Goal: Communication & Community: Answer question/provide support

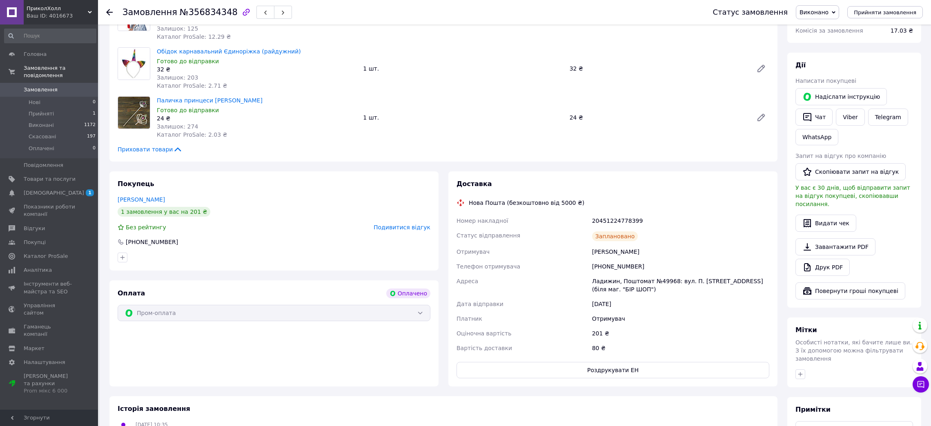
scroll to position [122, 0]
click at [607, 223] on div "20451224778399" at bounding box center [681, 220] width 181 height 15
copy div "20451224778399"
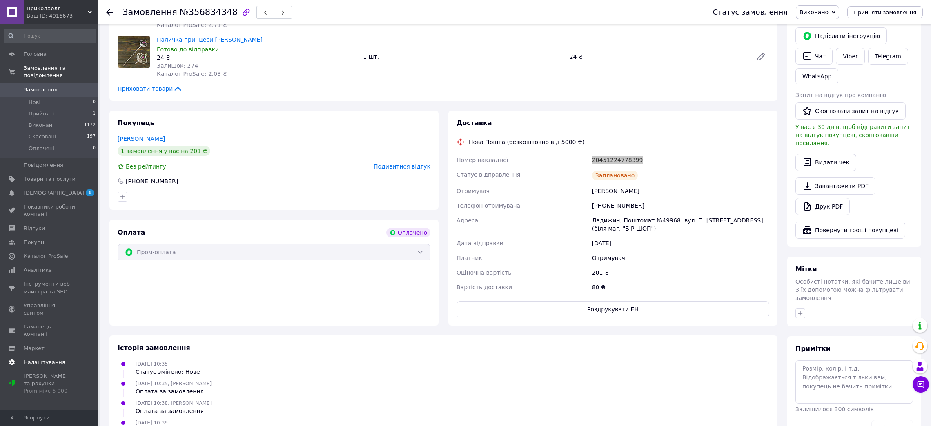
scroll to position [183, 0]
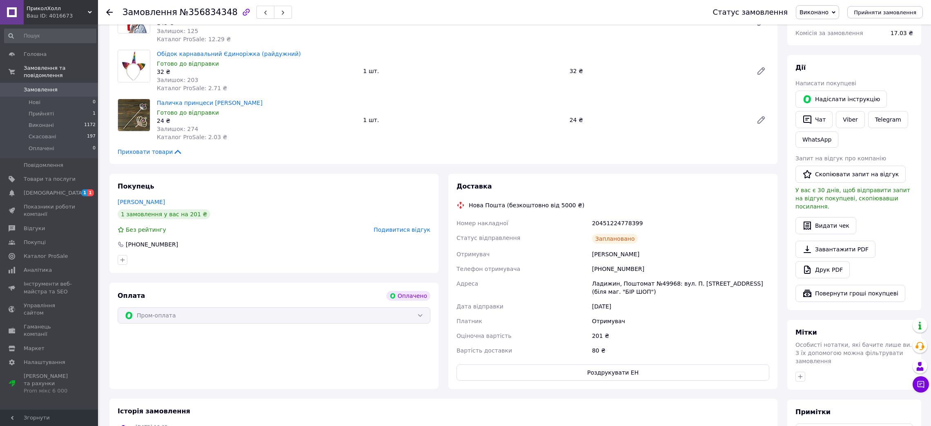
scroll to position [119, 0]
click at [821, 117] on button "Чат" at bounding box center [814, 119] width 37 height 17
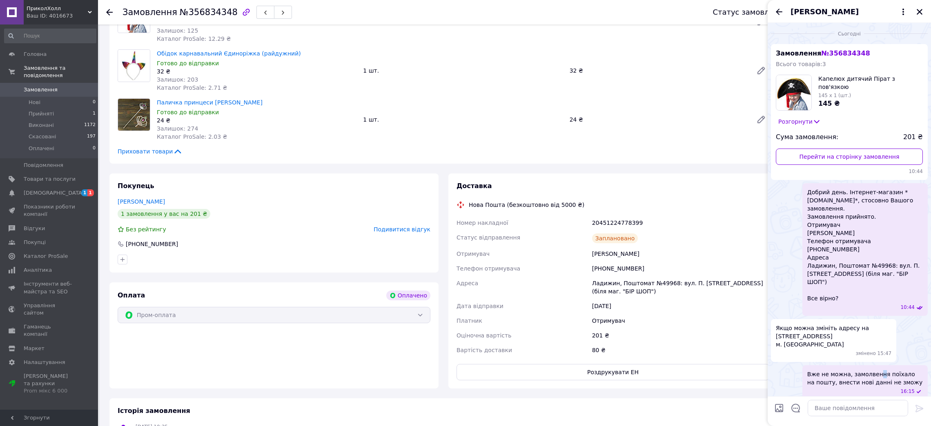
drag, startPoint x: 839, startPoint y: 378, endPoint x: 875, endPoint y: 369, distance: 36.8
click at [875, 366] on div "Вже не можна, замолвення поїхало на пошту, внести нові данні не зможу 16:15" at bounding box center [865, 383] width 125 height 35
click at [852, 408] on button "Редагувати" at bounding box center [879, 413] width 98 height 16
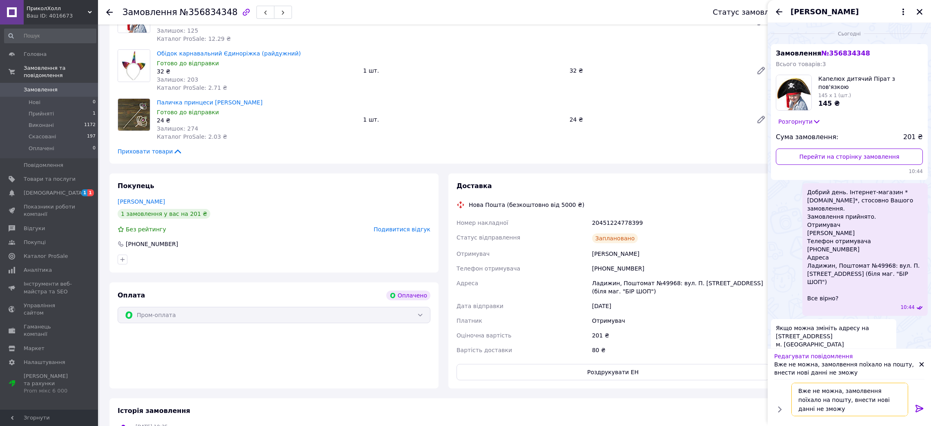
click at [824, 402] on textarea "Вже не можна, замолвення поїхало на пошту, внести нові данні не зможу" at bounding box center [850, 399] width 117 height 33
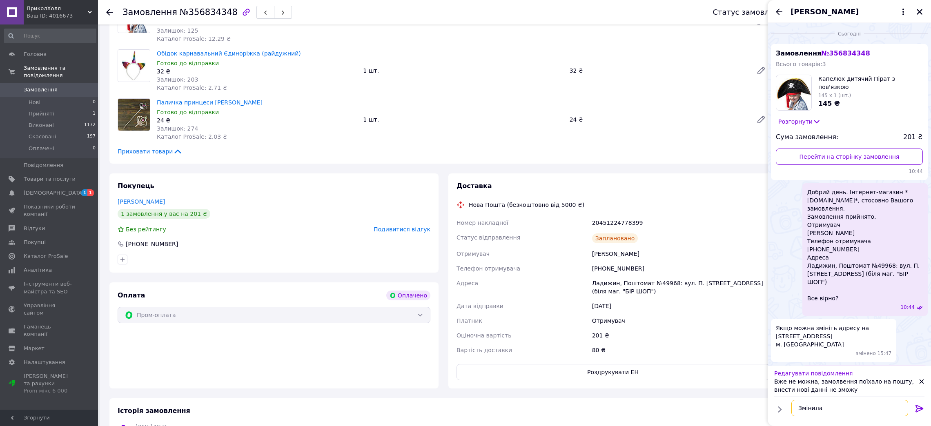
type textarea "Змінила"
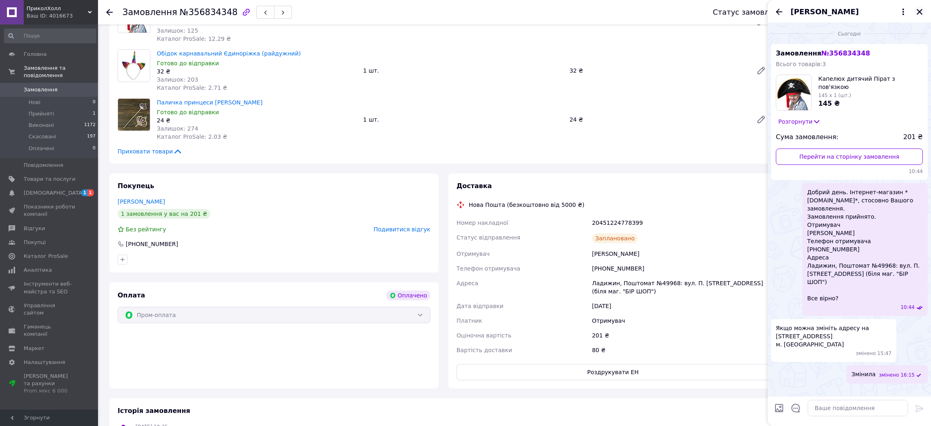
click at [919, 14] on icon "Закрити" at bounding box center [919, 11] width 7 height 7
